Goal: Task Accomplishment & Management: Manage account settings

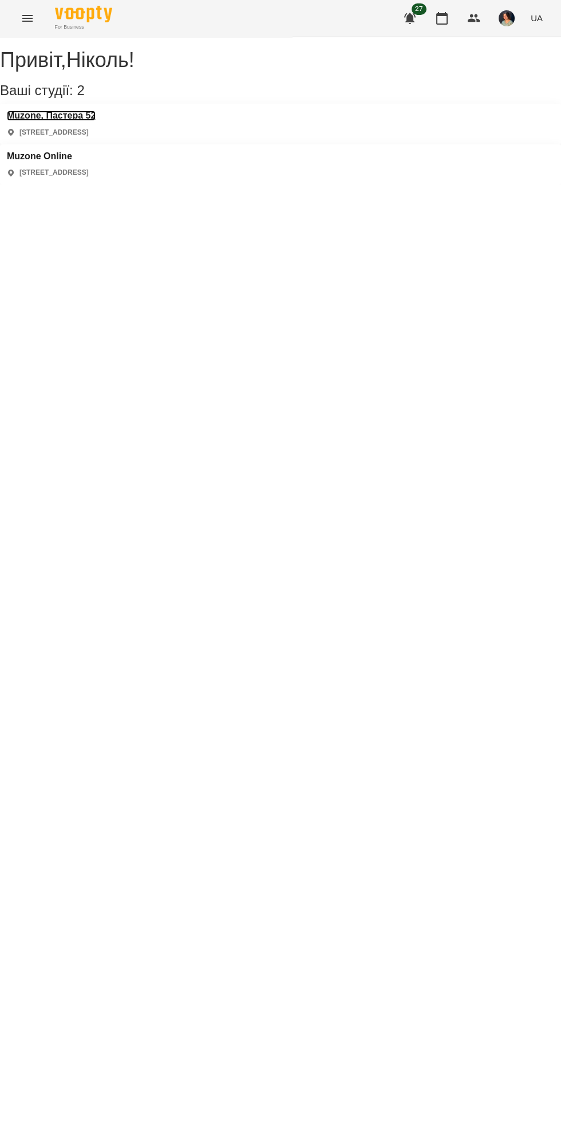
click at [92, 121] on h3 "Muzone, Пастера 52" at bounding box center [51, 116] width 89 height 10
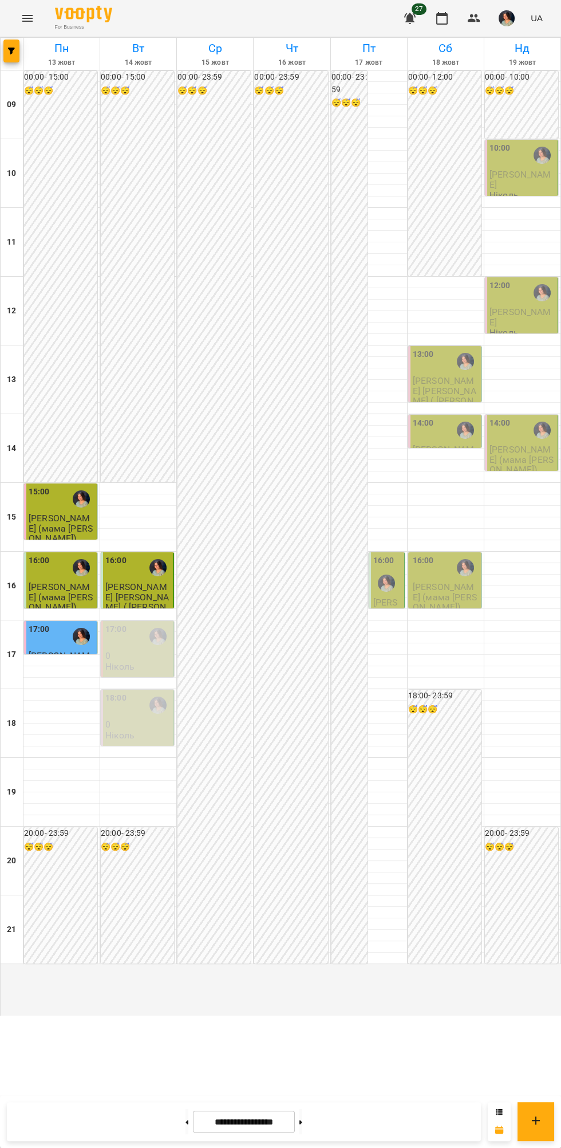
click at [156, 649] on div at bounding box center [158, 636] width 26 height 26
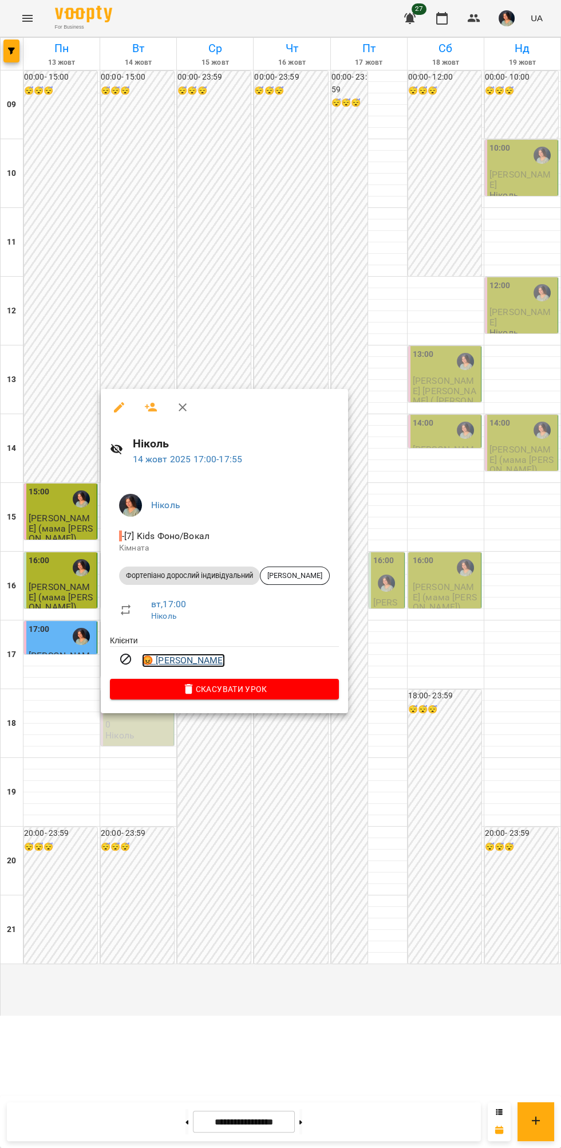
click at [200, 661] on link "😡 [PERSON_NAME]" at bounding box center [183, 660] width 83 height 14
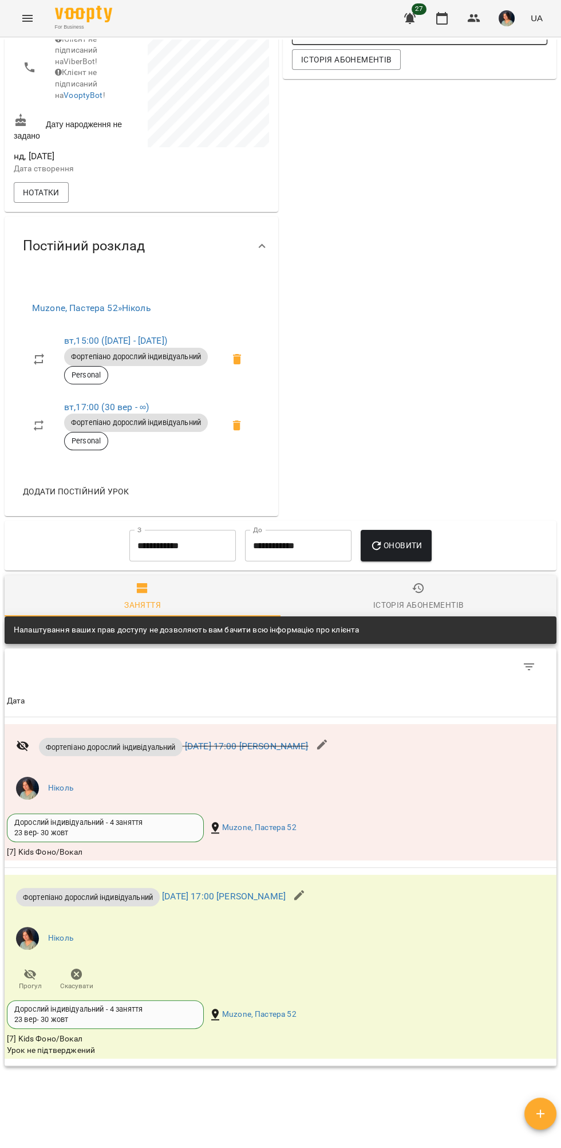
scroll to position [273, 0]
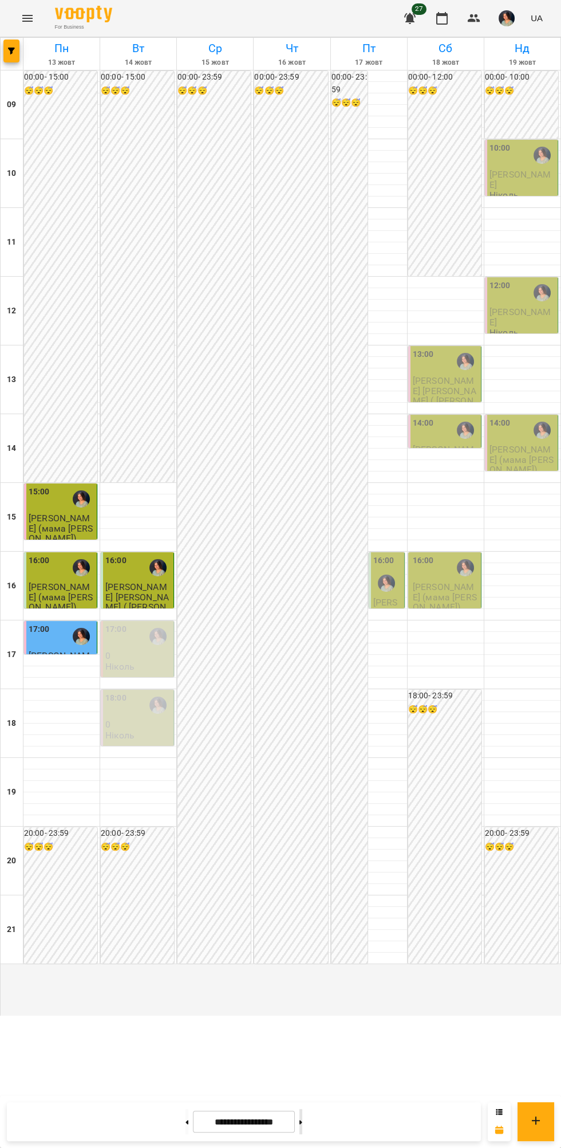
click at [302, 1122] on icon at bounding box center [300, 1121] width 3 height 4
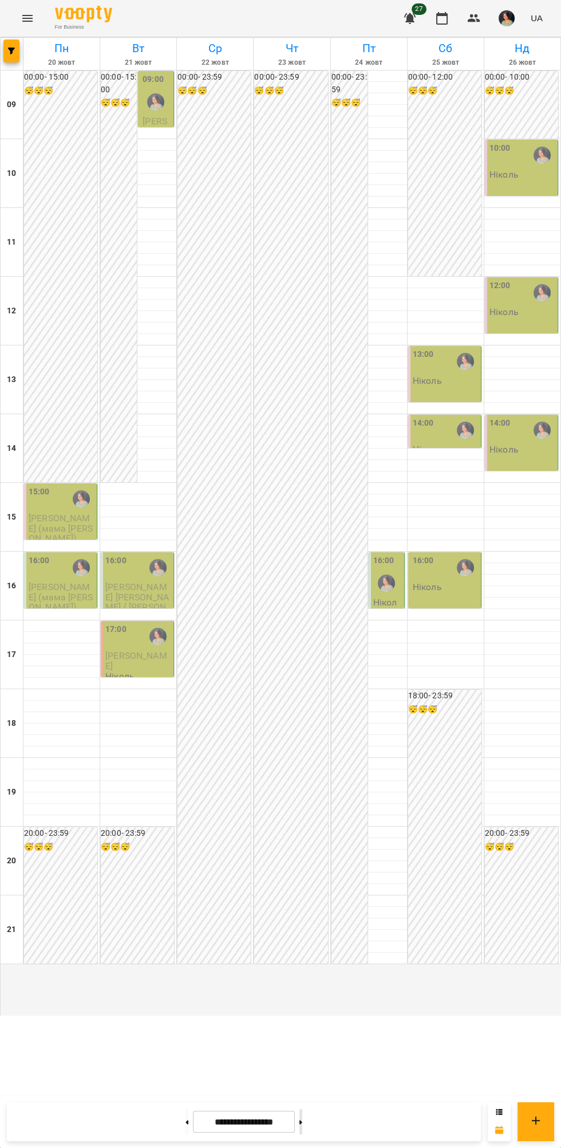
click at [302, 1122] on icon at bounding box center [300, 1121] width 3 height 4
click at [186, 1122] on icon at bounding box center [187, 1121] width 3 height 4
type input "**********"
